Goal: Task Accomplishment & Management: Manage account settings

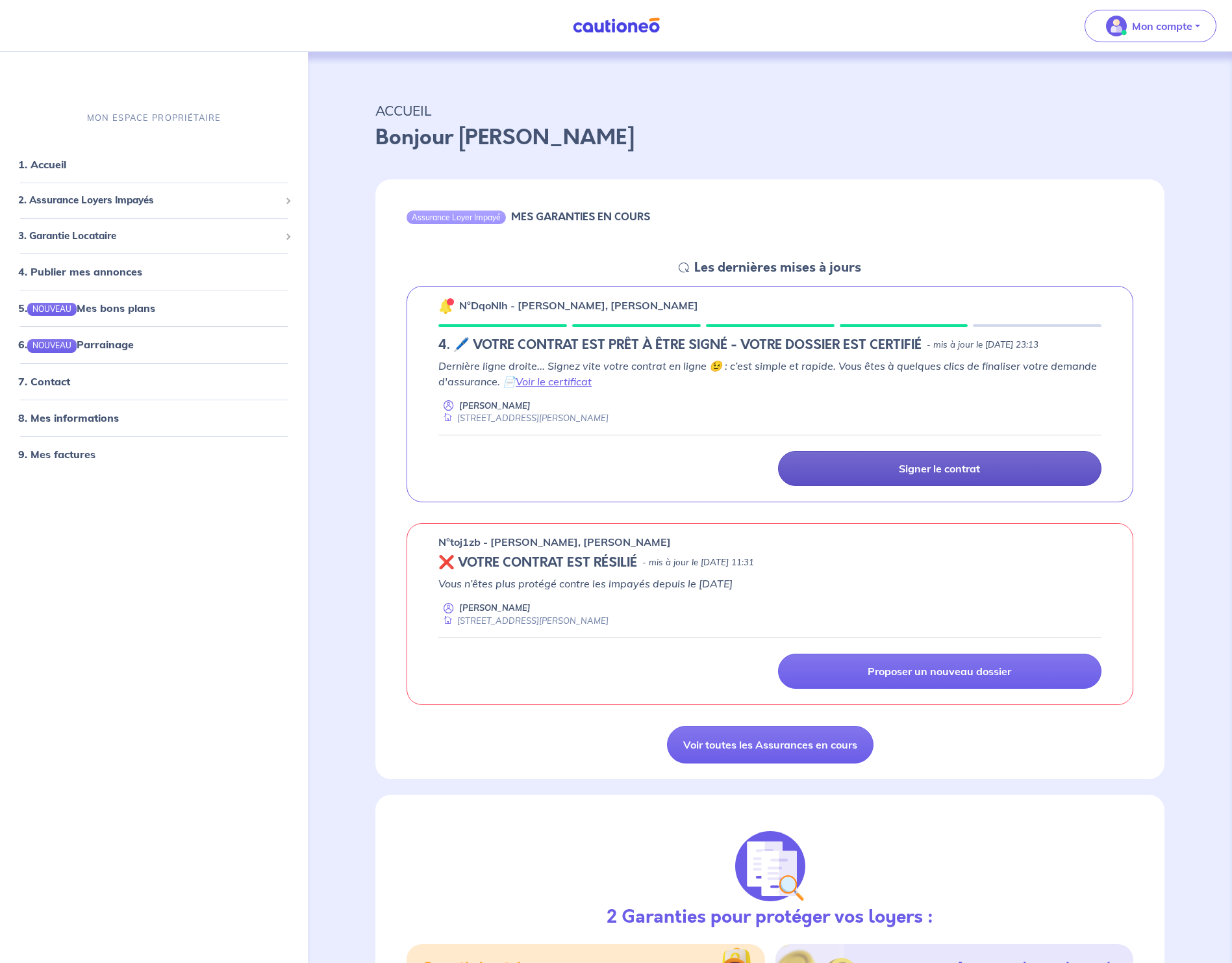
click at [475, 460] on link "Signer le contrat" at bounding box center [940, 468] width 324 height 35
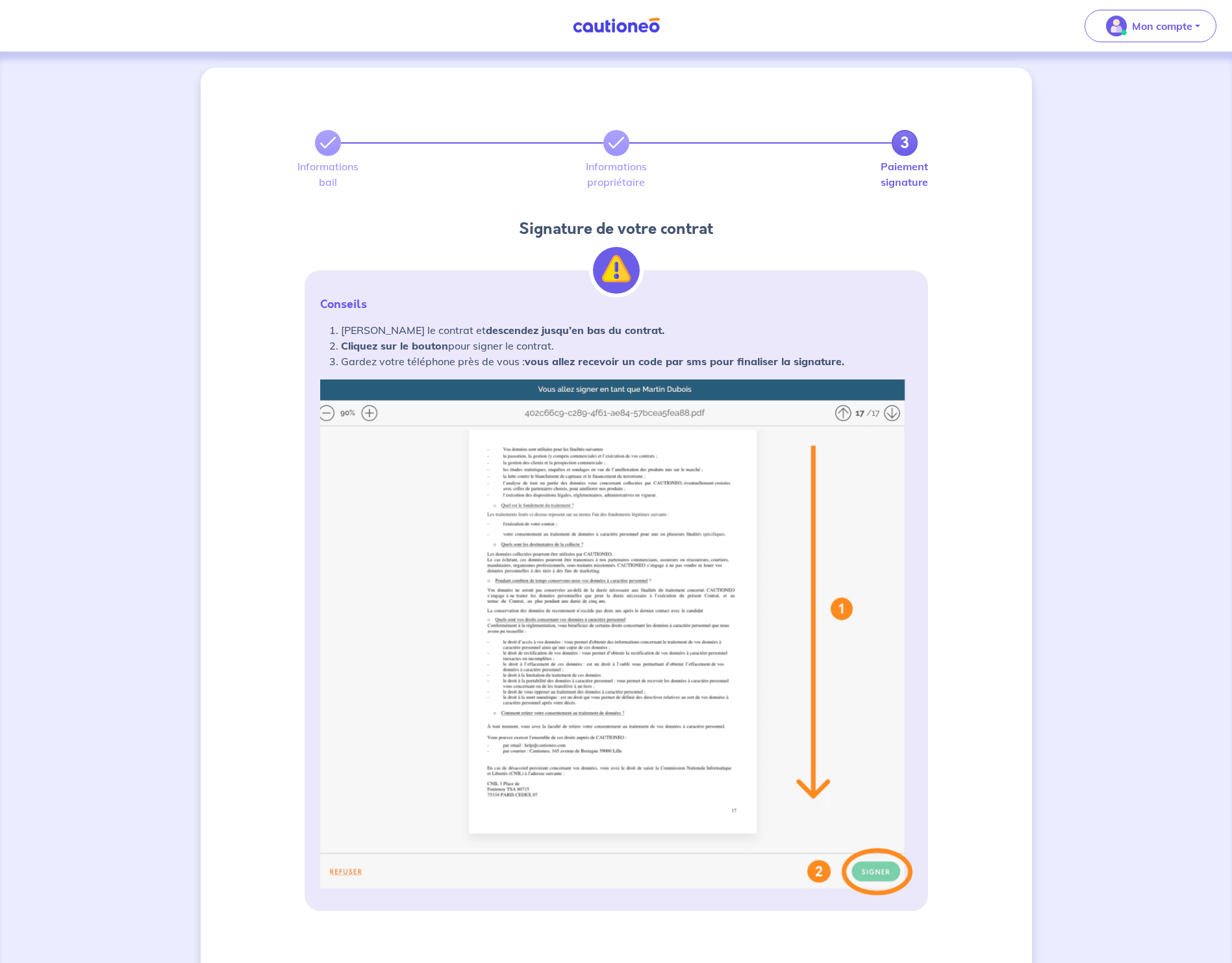
click at [475, 484] on img at bounding box center [616, 637] width 592 height 516
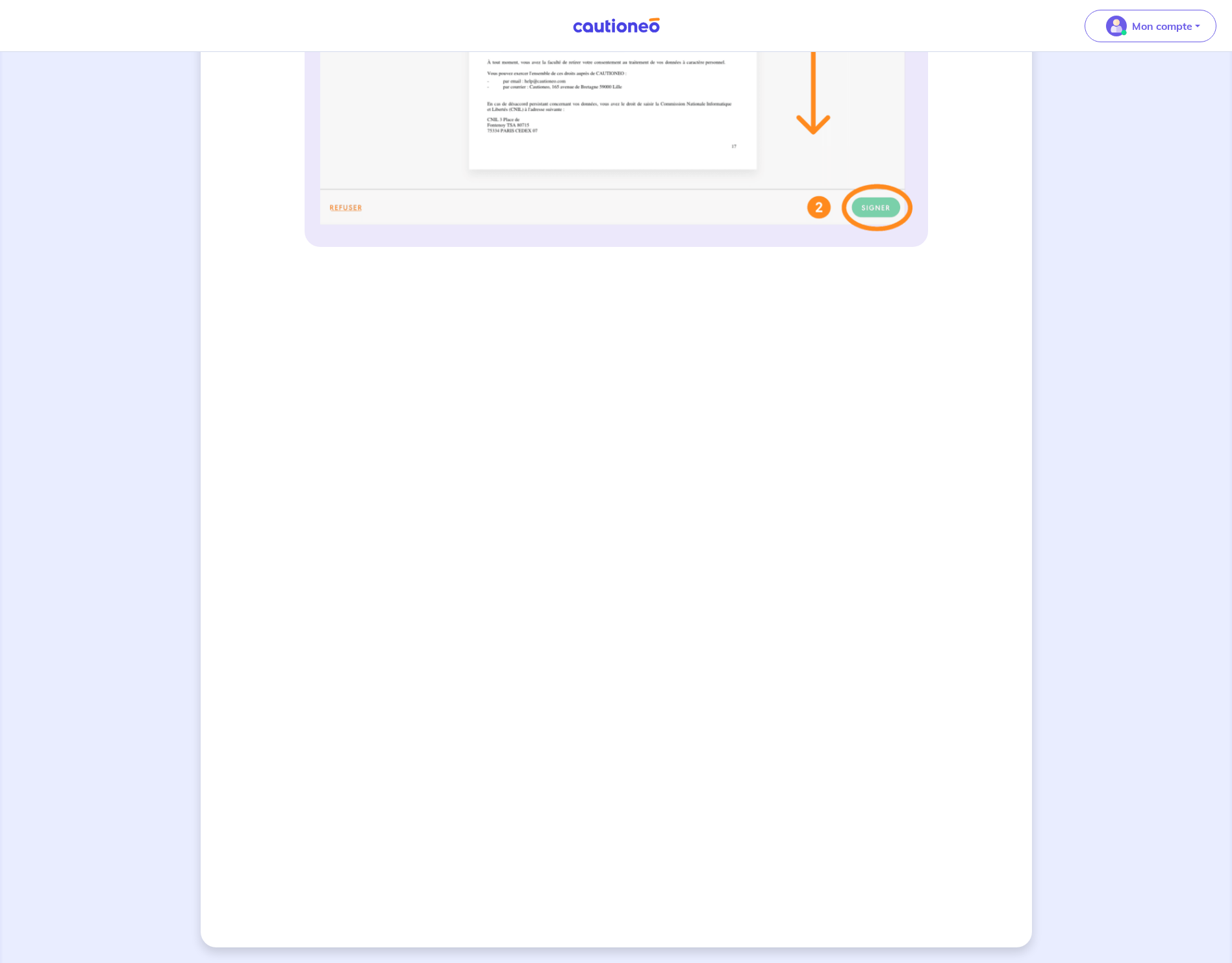
scroll to position [274, 0]
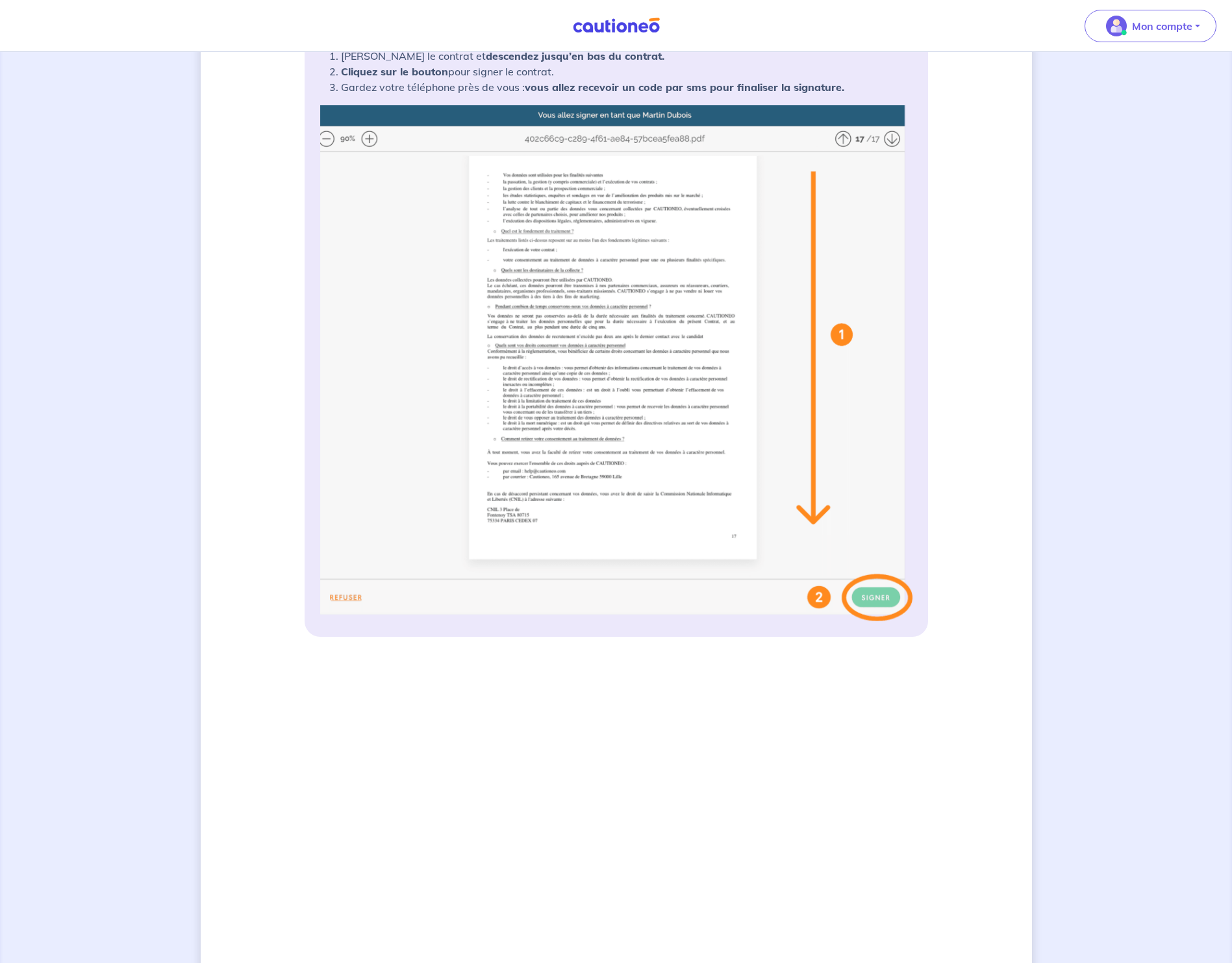
click at [475, 484] on div "3 Informations bail Informations propriétaire Paiement signature Signature de v…" at bounding box center [616, 565] width 831 height 1543
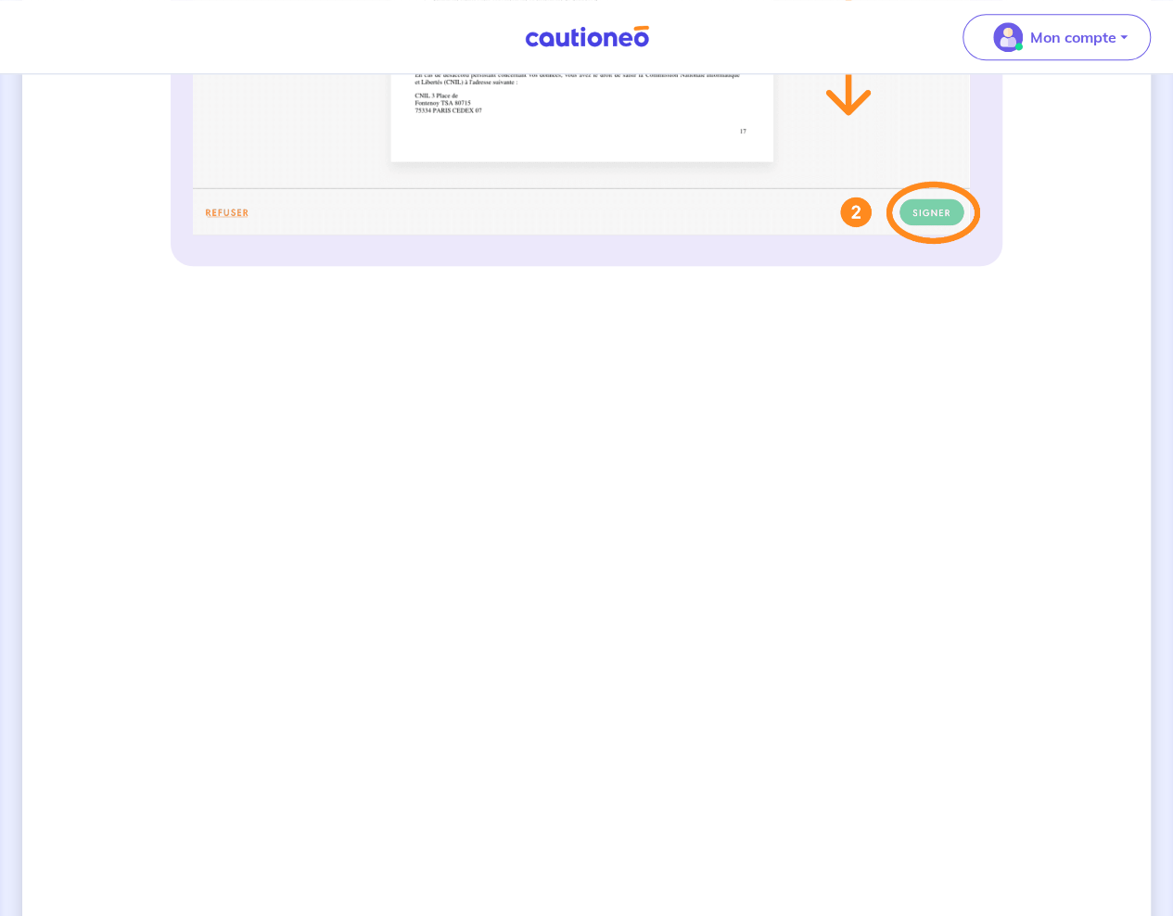
scroll to position [1168, 0]
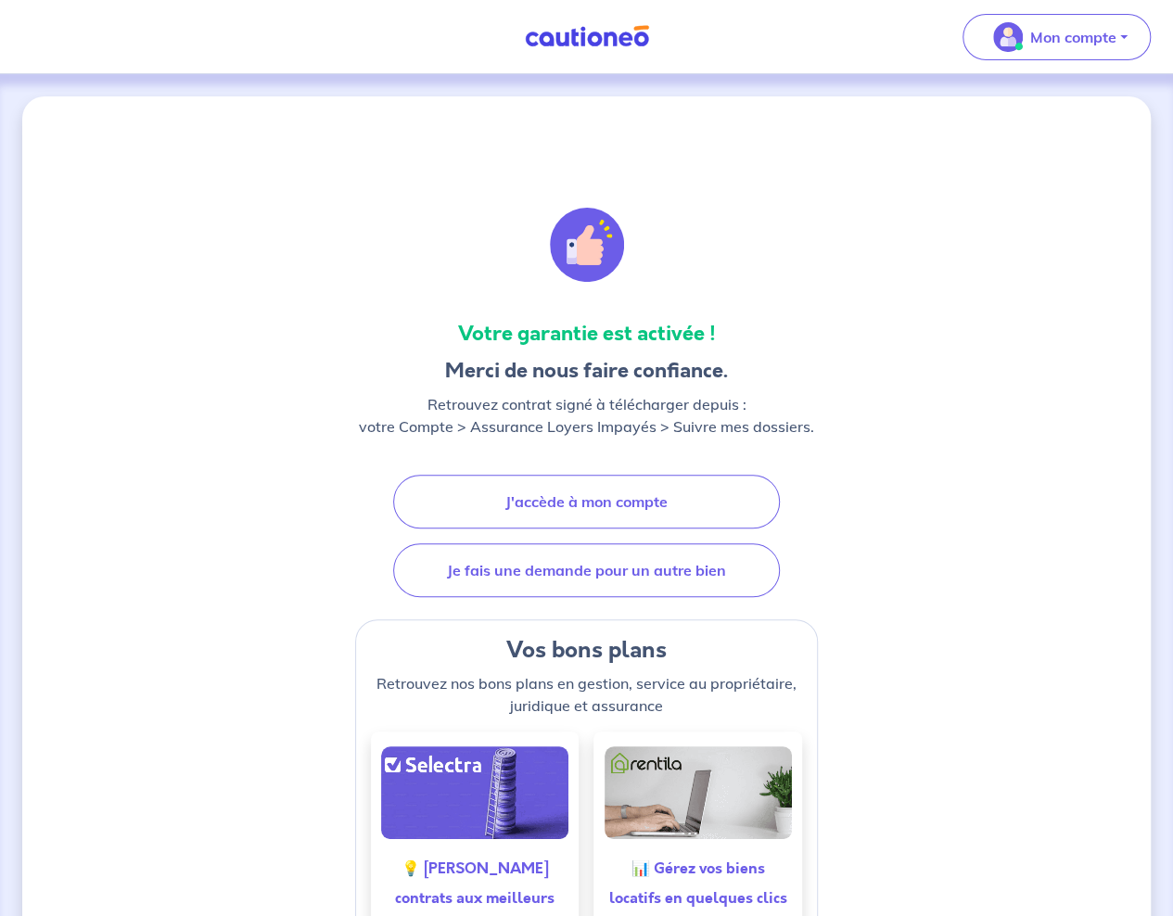
scroll to position [749, 0]
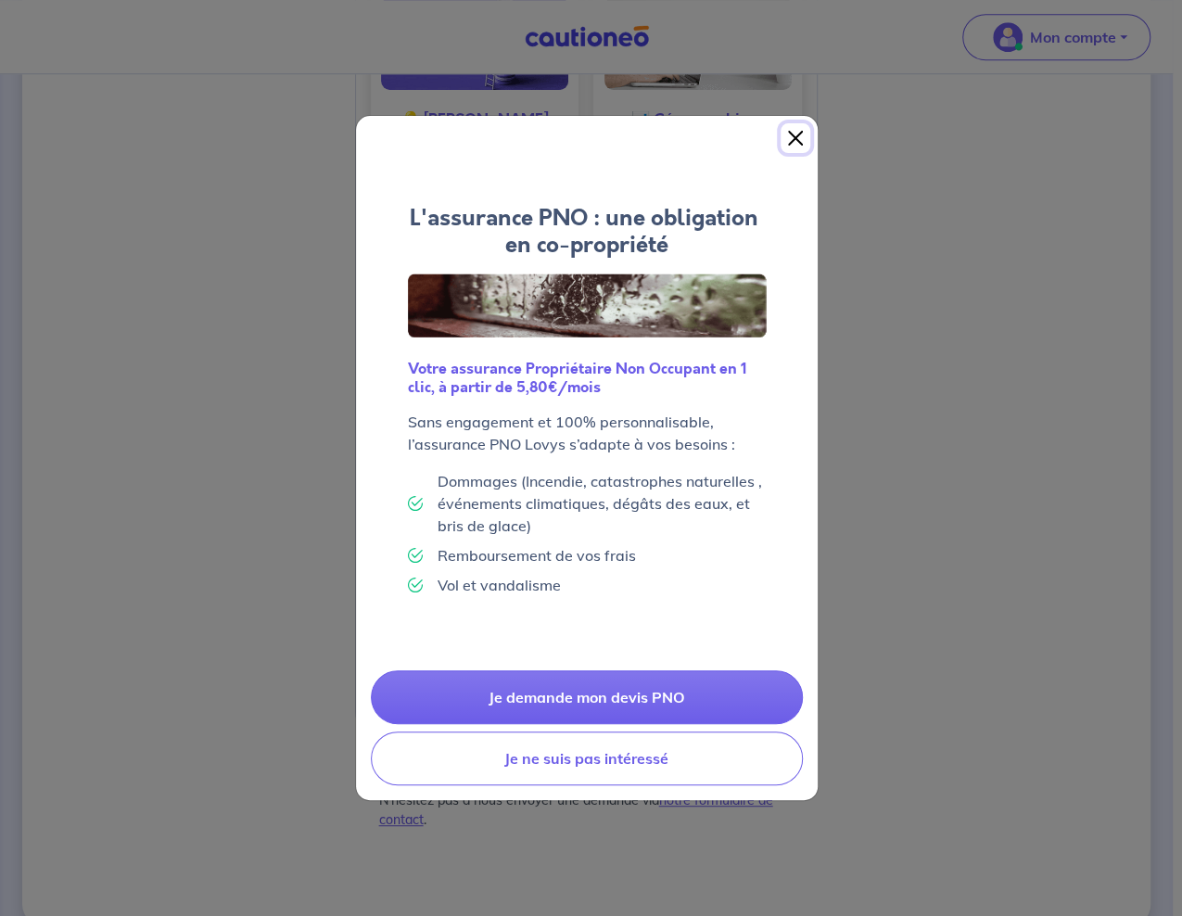
click at [678, 139] on button "Close" at bounding box center [795, 138] width 30 height 30
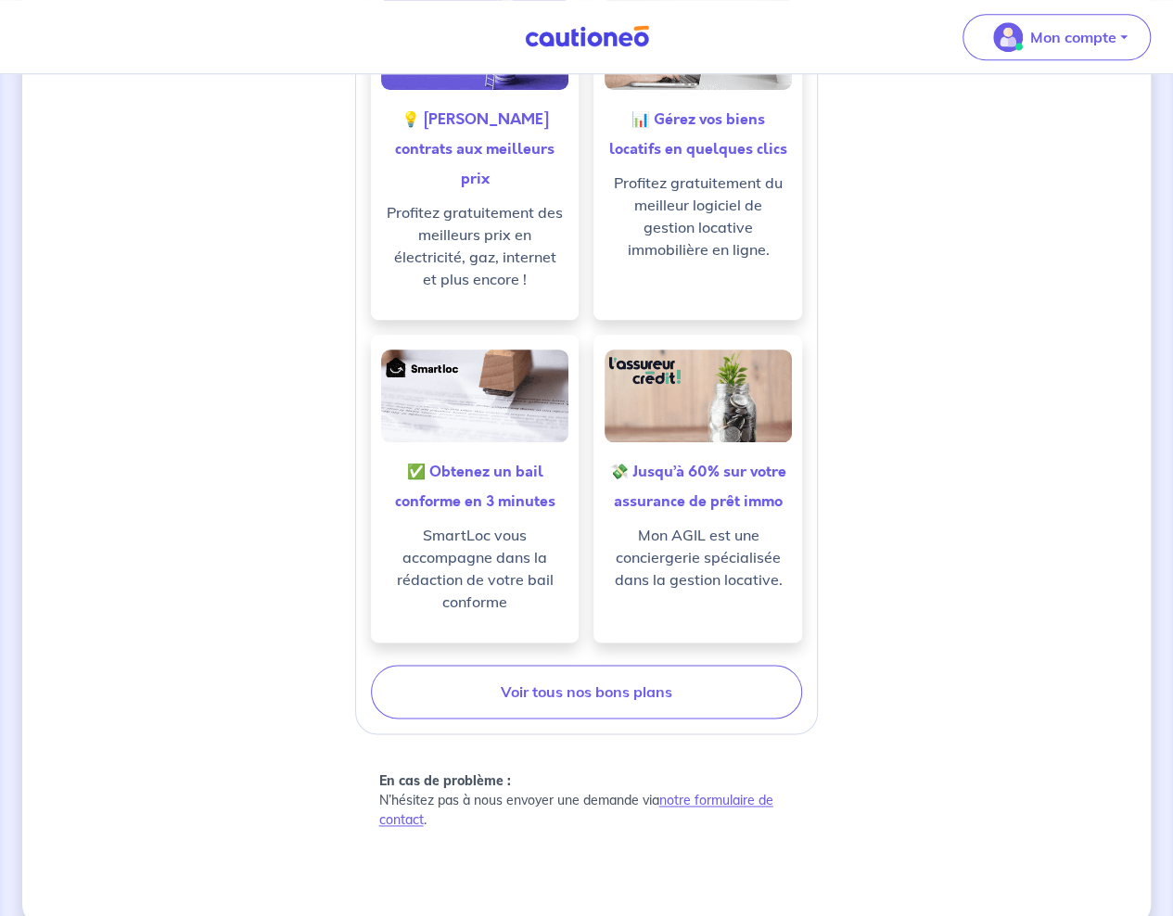
scroll to position [0, 0]
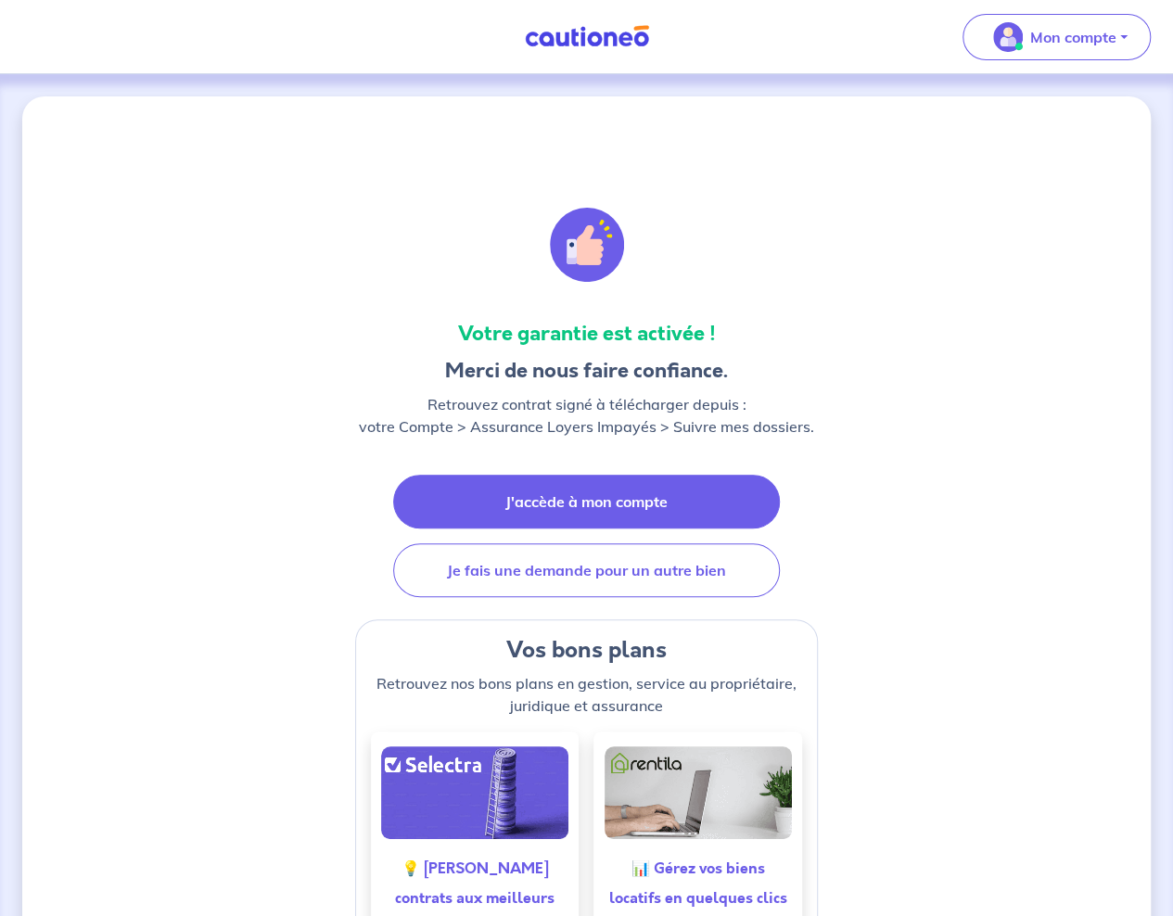
click at [508, 491] on link "J'accède à mon compte" at bounding box center [586, 502] width 387 height 54
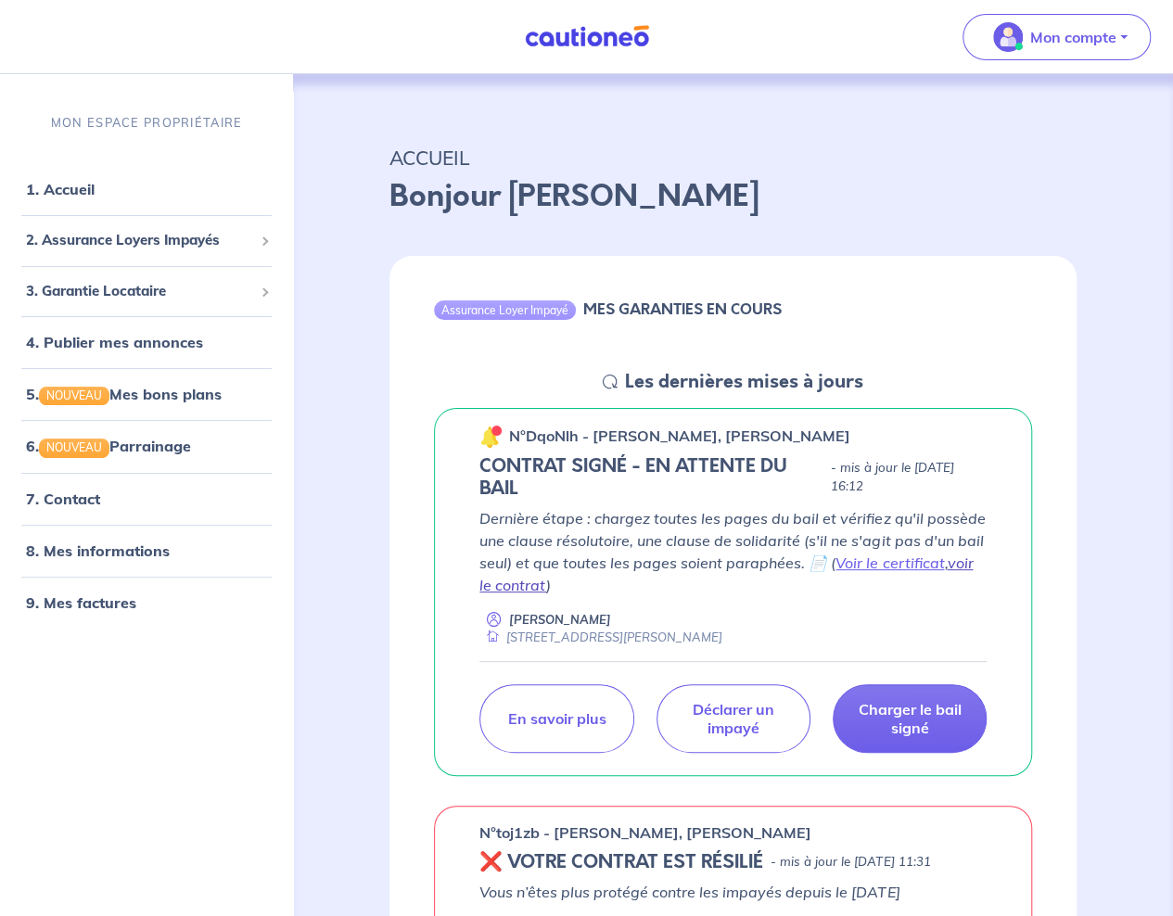
click at [678, 565] on link "voir le contrat" at bounding box center [725, 573] width 493 height 41
